Goal: Information Seeking & Learning: Understand process/instructions

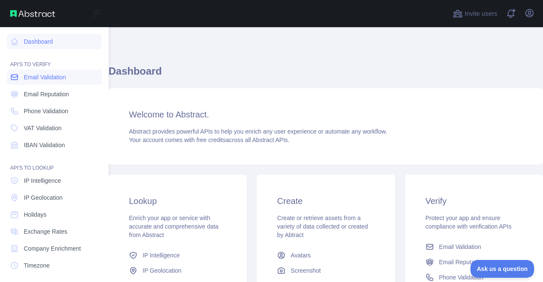
click at [59, 78] on span "Email Validation" at bounding box center [45, 77] width 42 height 8
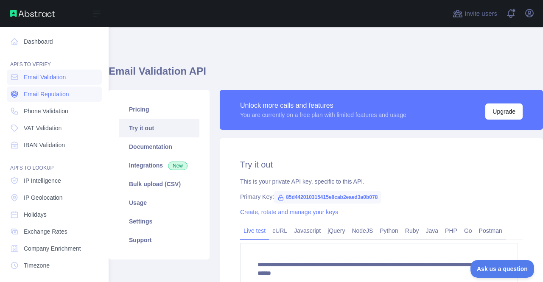
click at [63, 91] on span "Email Reputation" at bounding box center [46, 94] width 45 height 8
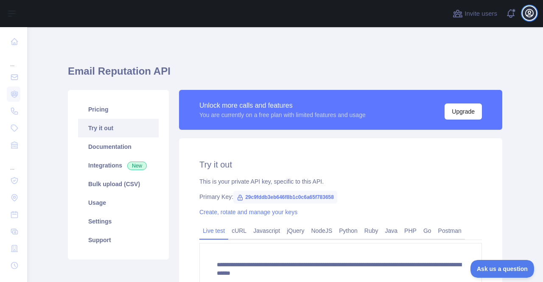
click at [532, 15] on icon "button" at bounding box center [529, 13] width 8 height 8
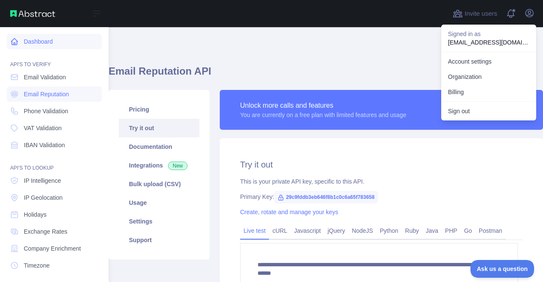
click at [42, 44] on link "Dashboard" at bounding box center [54, 41] width 95 height 15
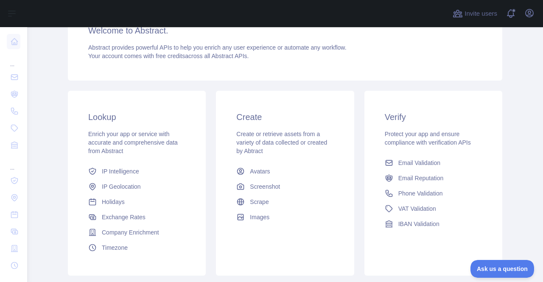
scroll to position [85, 0]
click at [414, 121] on h3 "Verify" at bounding box center [433, 116] width 97 height 12
click at [427, 161] on span "Email Validation" at bounding box center [419, 162] width 42 height 8
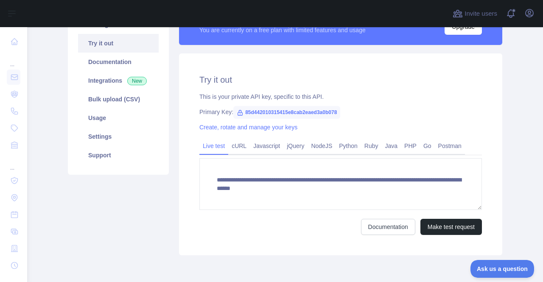
scroll to position [85, 0]
click at [123, 65] on link "Documentation" at bounding box center [118, 62] width 81 height 19
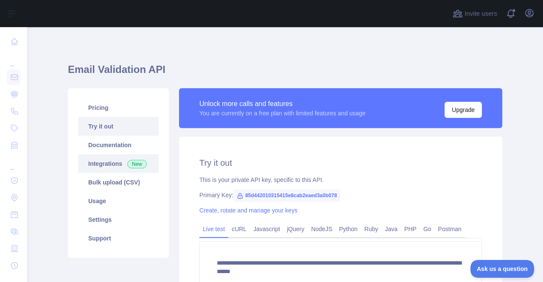
scroll to position [0, 0]
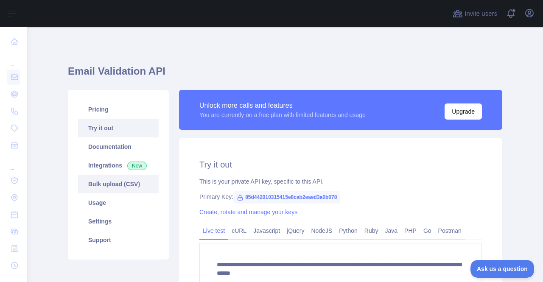
click at [131, 182] on link "Bulk upload (CSV)" at bounding box center [118, 184] width 81 height 19
